Goal: Information Seeking & Learning: Learn about a topic

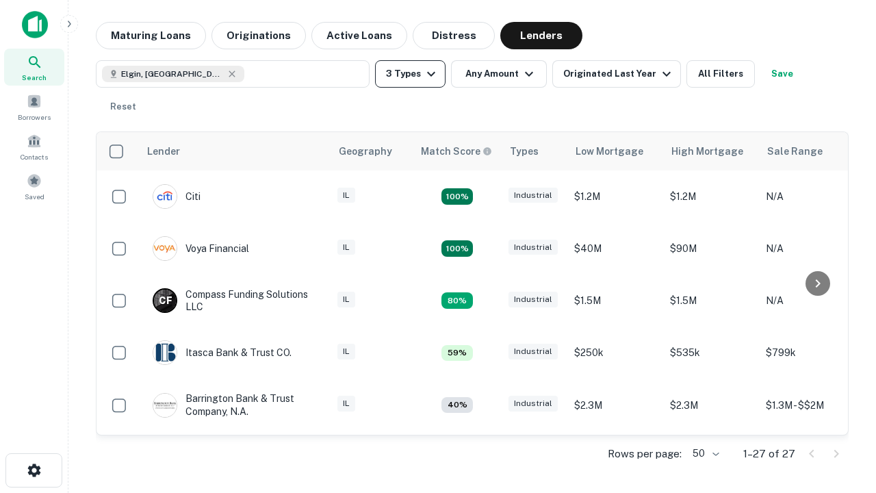
click at [410, 74] on button "3 Types" at bounding box center [410, 73] width 70 height 27
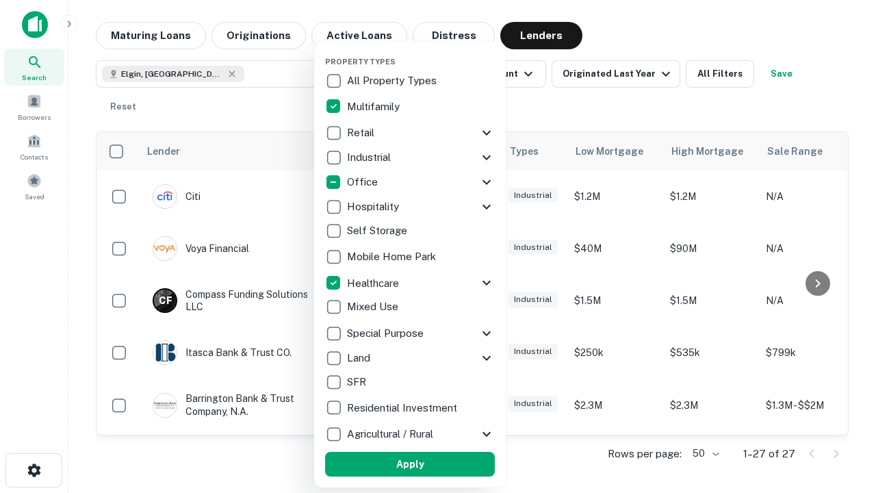
click at [410, 464] on button "Apply" at bounding box center [410, 463] width 170 height 25
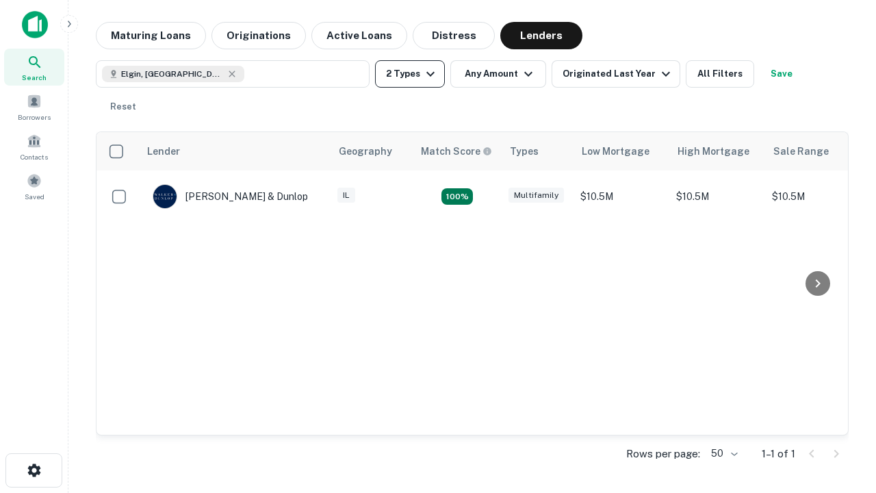
click at [410, 74] on button "2 Types" at bounding box center [410, 73] width 70 height 27
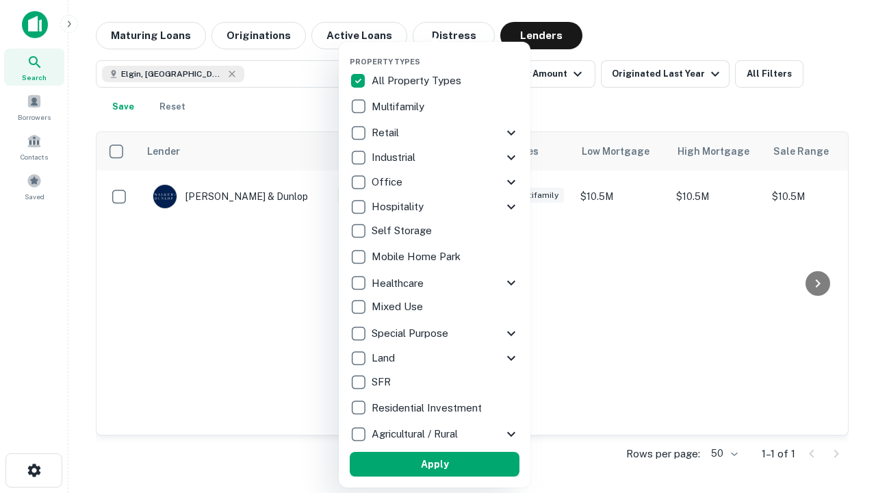
click at [434, 464] on button "Apply" at bounding box center [435, 463] width 170 height 25
